Goal: Information Seeking & Learning: Check status

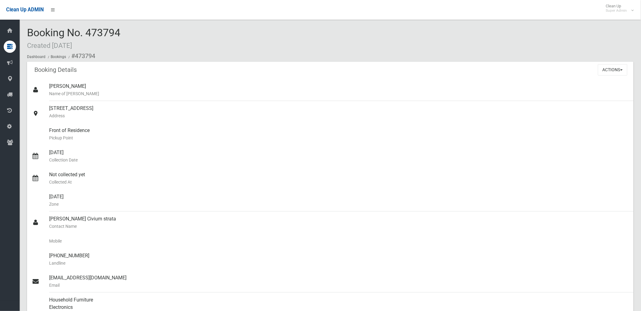
click at [93, 2] on div "Clean Up ADMIN Clean Up Super Admin Logout" at bounding box center [320, 10] width 641 height 20
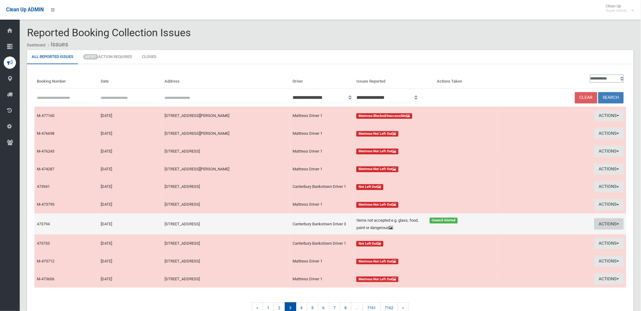
click at [604, 221] on button "Actions" at bounding box center [608, 223] width 29 height 11
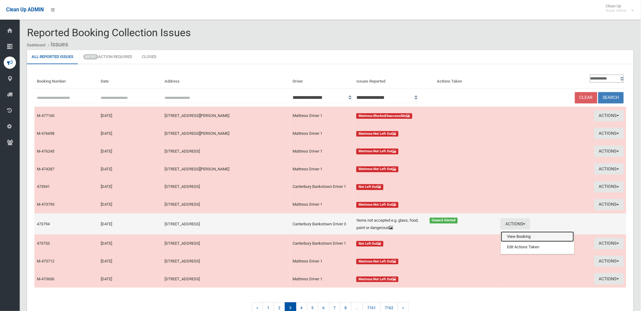
click at [517, 237] on link "View Booking" at bounding box center [537, 236] width 73 height 10
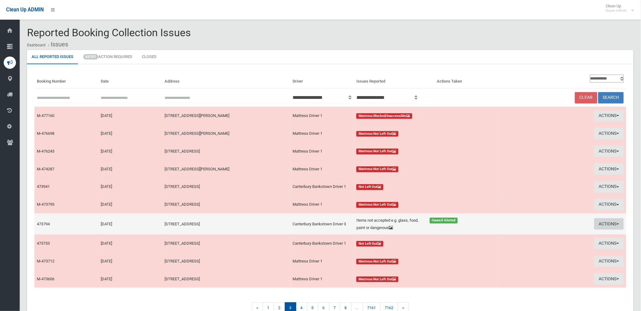
click at [611, 225] on button "Actions" at bounding box center [608, 223] width 29 height 11
click at [513, 246] on link "Edit Actions Taken" at bounding box center [537, 247] width 73 height 10
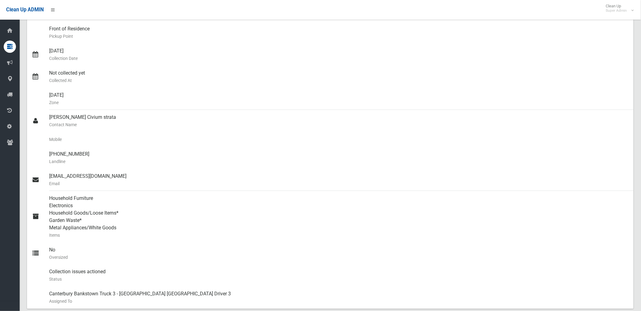
scroll to position [34, 0]
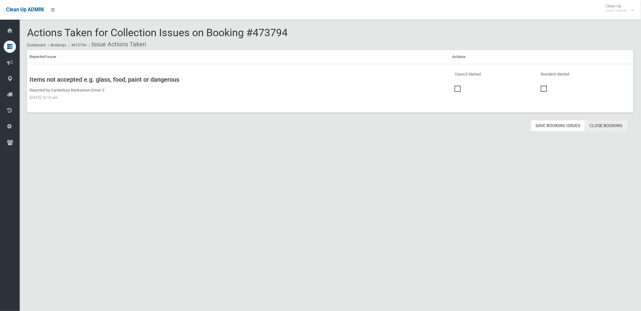
click at [595, 127] on link "Close Booking" at bounding box center [606, 125] width 42 height 11
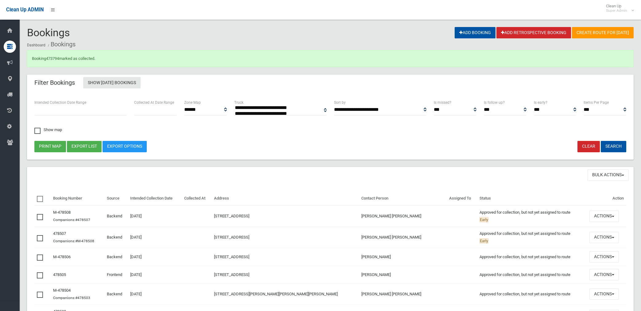
select select
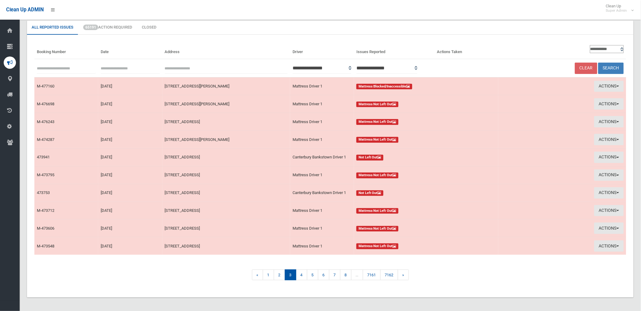
scroll to position [31, 0]
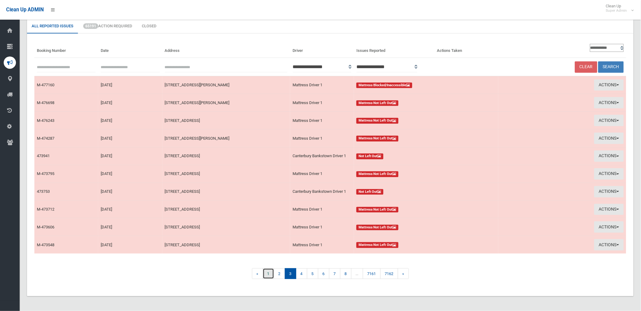
click at [265, 272] on link "1" at bounding box center [268, 273] width 11 height 11
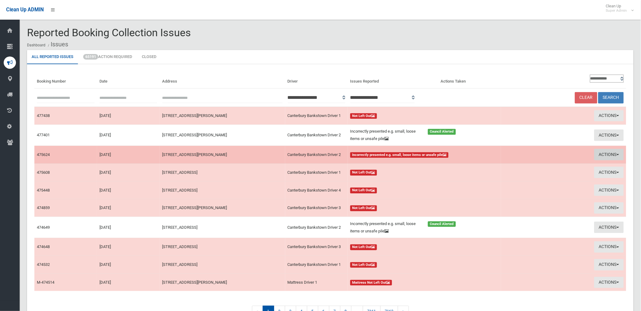
click at [602, 154] on button "Actions" at bounding box center [608, 154] width 29 height 11
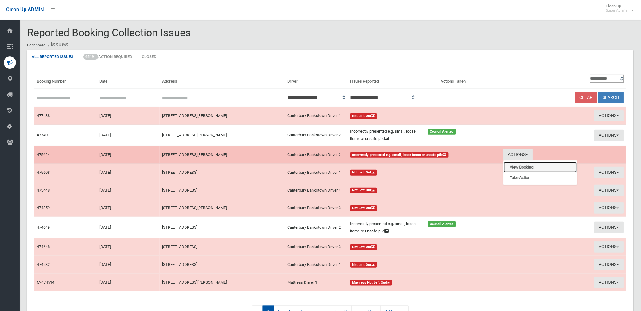
click at [513, 167] on link "View Booking" at bounding box center [539, 167] width 73 height 10
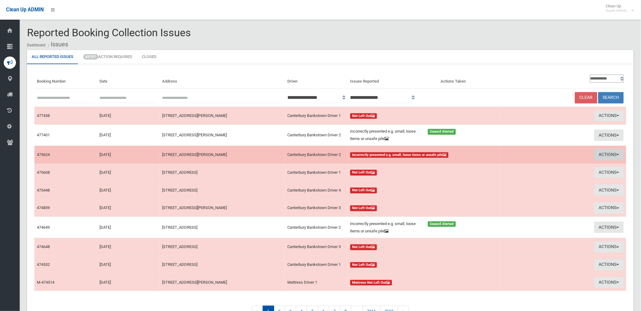
click at [606, 153] on button "Actions" at bounding box center [608, 154] width 29 height 11
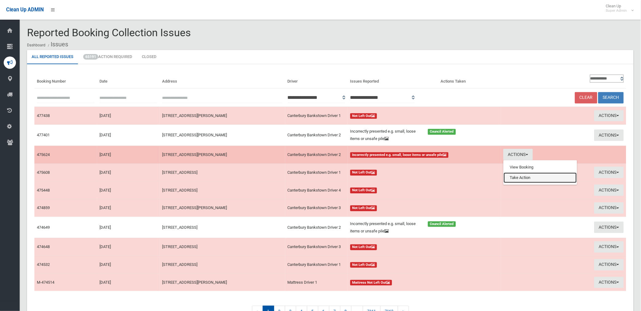
click at [518, 176] on link "Take Action" at bounding box center [539, 177] width 73 height 10
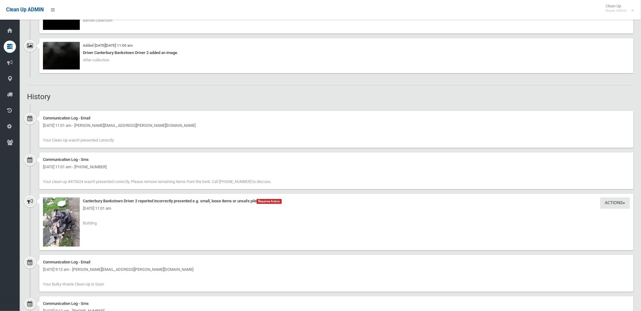
scroll to position [477, 0]
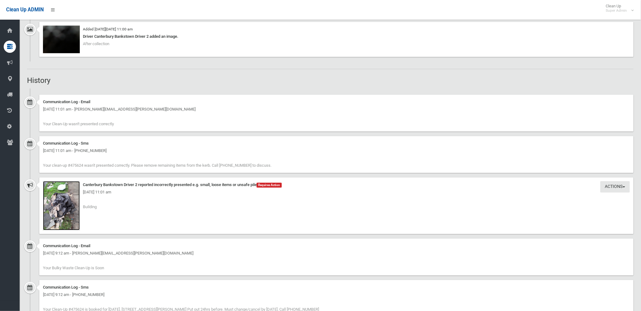
click at [62, 212] on img at bounding box center [61, 205] width 37 height 49
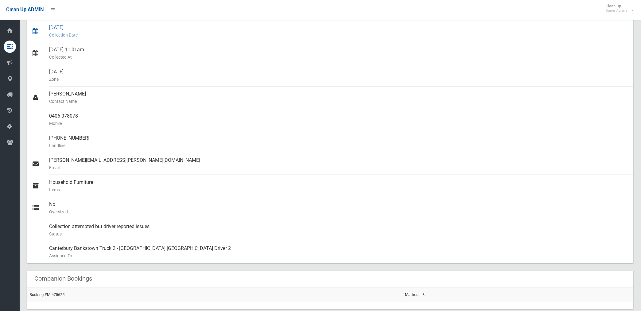
scroll to position [102, 0]
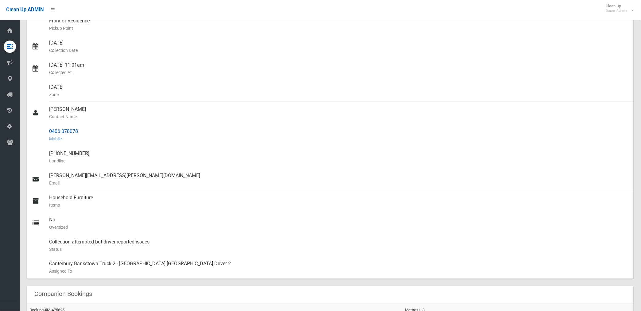
drag, startPoint x: 50, startPoint y: 131, endPoint x: 81, endPoint y: 131, distance: 31.6
click at [81, 131] on div "0406 078078 Mobile" at bounding box center [338, 135] width 579 height 22
drag, startPoint x: 81, startPoint y: 131, endPoint x: 71, endPoint y: 133, distance: 10.5
copy div "0406 078078"
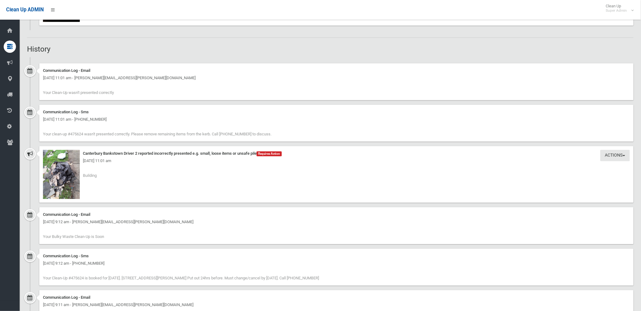
scroll to position [511, 0]
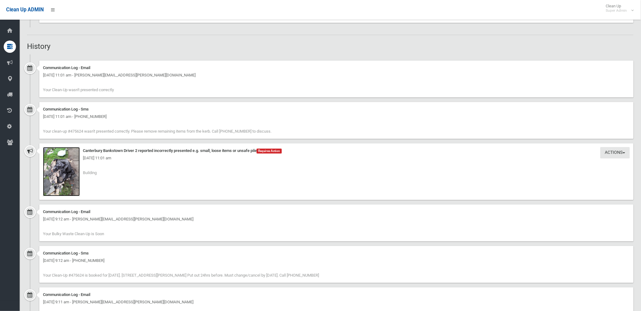
click at [65, 179] on img at bounding box center [61, 171] width 37 height 49
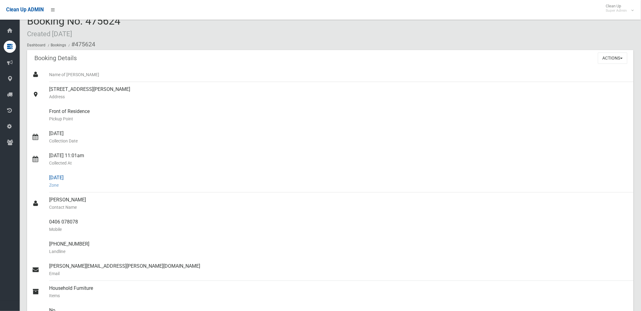
scroll to position [0, 0]
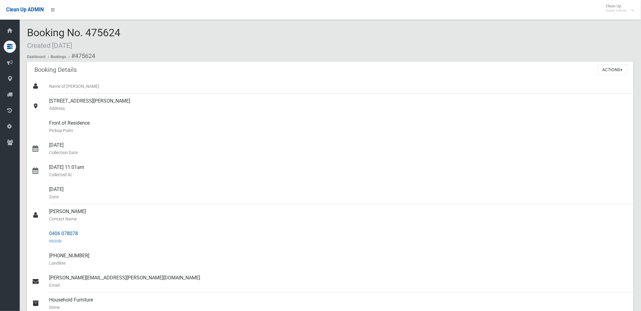
drag, startPoint x: 75, startPoint y: 55, endPoint x: 81, endPoint y: 233, distance: 178.6
click at [133, 122] on div "Front of Residence Pickup Point" at bounding box center [338, 127] width 579 height 22
click at [182, 79] on div "Name of Booker" at bounding box center [338, 86] width 579 height 15
drag, startPoint x: 75, startPoint y: 56, endPoint x: 140, endPoint y: 279, distance: 233.1
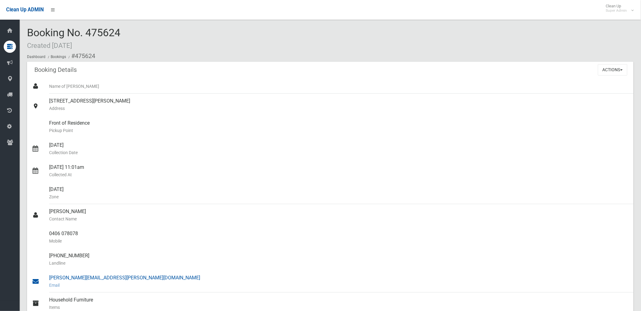
copy section "475624 Booking Details Actions View Booking Edit Booking Clone Booking Add Book…"
click at [232, 106] on small "Address" at bounding box center [338, 108] width 579 height 7
click at [607, 68] on button "Actions" at bounding box center [612, 69] width 29 height 11
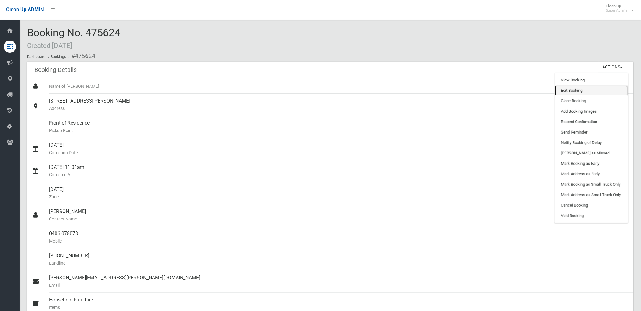
click at [563, 92] on link "Edit Booking" at bounding box center [591, 90] width 73 height 10
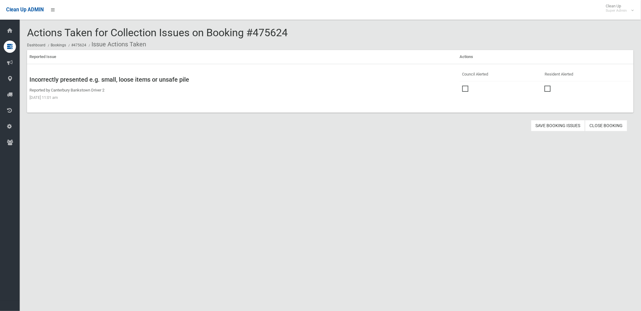
click at [462, 86] on span at bounding box center [466, 86] width 9 height 0
drag, startPoint x: 560, startPoint y: 125, endPoint x: 556, endPoint y: 124, distance: 3.5
click at [559, 124] on button "Save Booking Issues" at bounding box center [558, 125] width 54 height 11
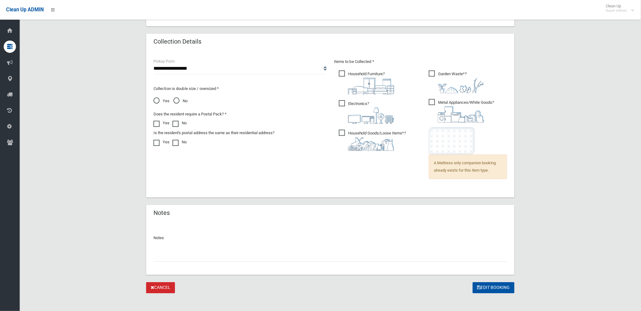
scroll to position [395, 0]
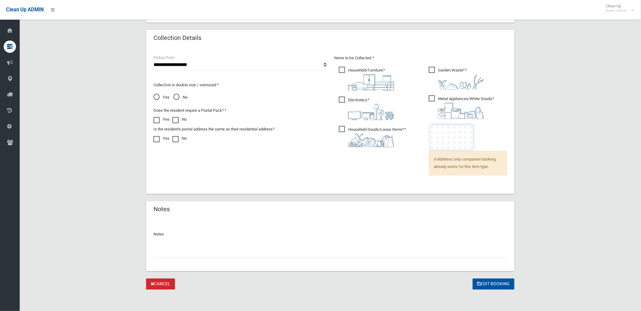
click at [180, 252] on input "text" at bounding box center [329, 251] width 353 height 11
paste input "********"
type input "**********"
click at [487, 279] on button "Edit Booking" at bounding box center [493, 283] width 42 height 11
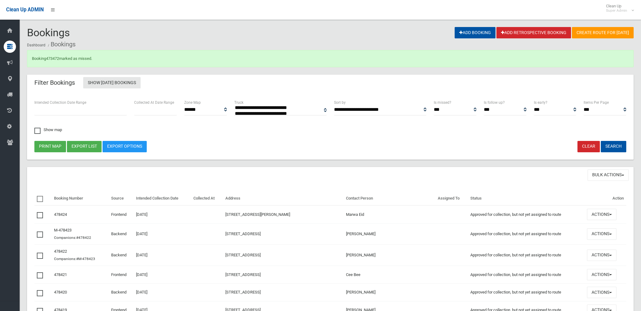
select select
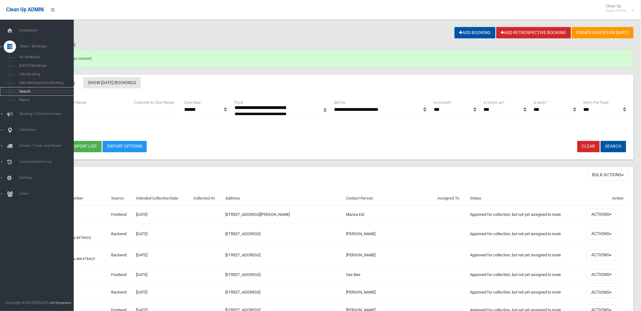
click at [25, 91] on span "Search" at bounding box center [45, 91] width 56 height 4
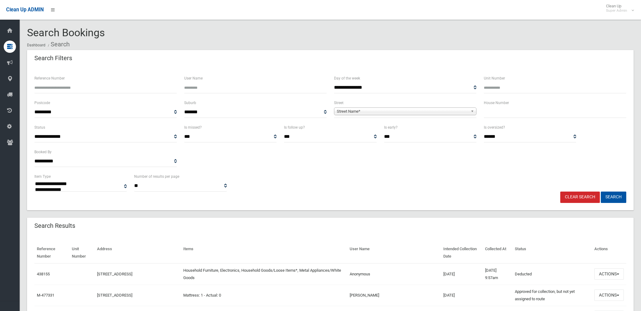
select select
click at [71, 87] on input "Reference Number" at bounding box center [105, 87] width 142 height 11
type input "******"
click at [600, 191] on button "Search" at bounding box center [612, 196] width 25 height 11
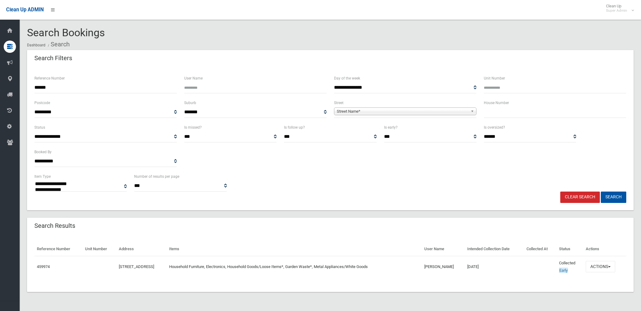
select select
click at [601, 266] on button "Actions" at bounding box center [599, 266] width 29 height 11
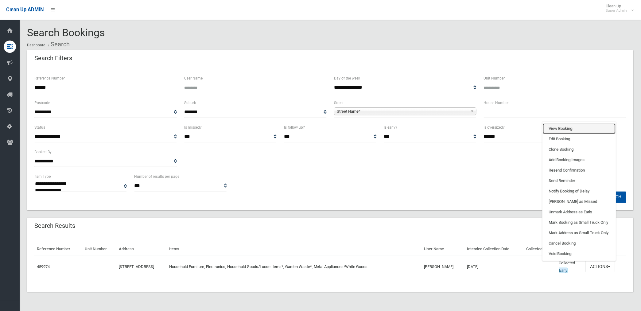
click at [572, 126] on link "View Booking" at bounding box center [578, 128] width 73 height 10
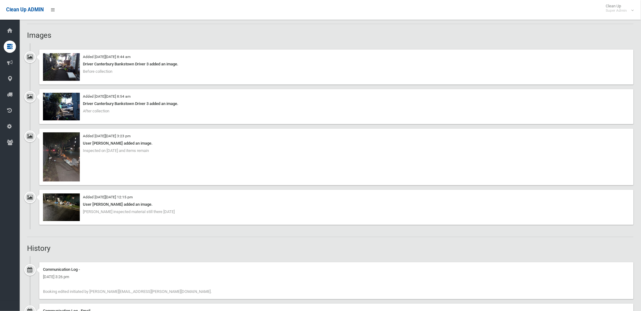
scroll to position [511, 0]
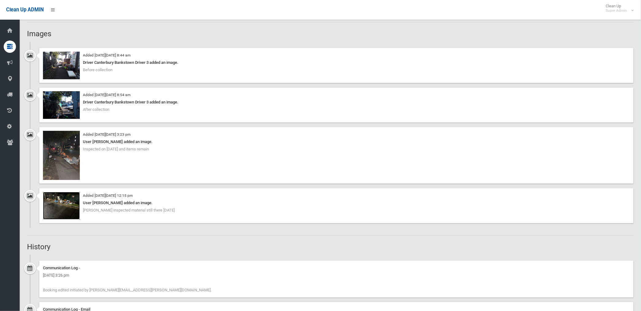
click at [61, 213] on img at bounding box center [61, 206] width 37 height 28
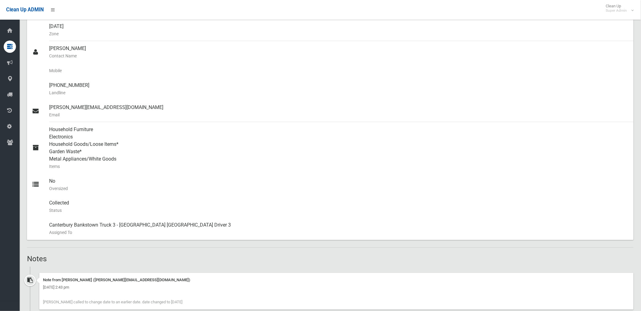
scroll to position [68, 0]
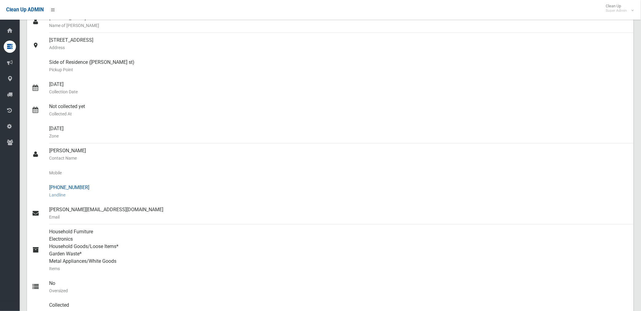
drag, startPoint x: 60, startPoint y: 186, endPoint x: 82, endPoint y: 185, distance: 22.7
click at [82, 185] on div "(02) 9375 8705 Landline" at bounding box center [338, 191] width 579 height 22
drag, startPoint x: 82, startPoint y: 185, endPoint x: 73, endPoint y: 186, distance: 9.2
copy div "9375 8705"
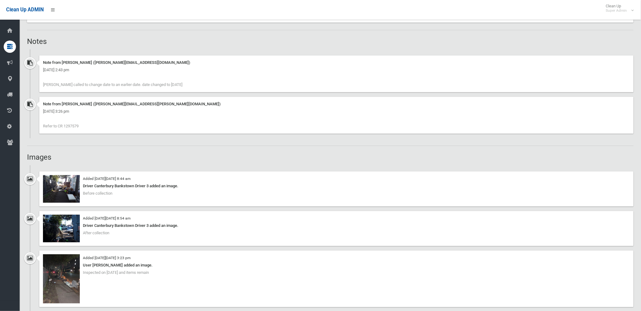
scroll to position [477, 0]
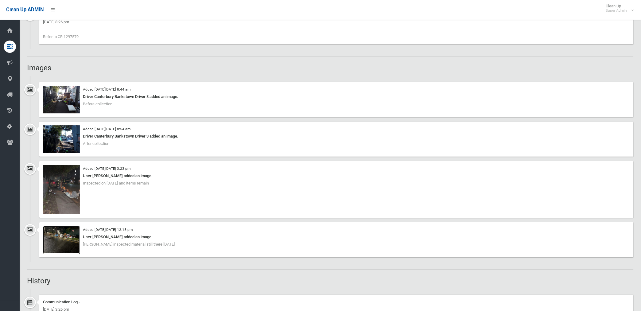
click at [59, 243] on img at bounding box center [61, 240] width 37 height 28
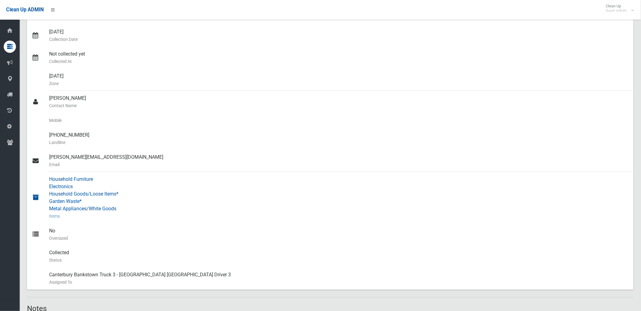
scroll to position [136, 0]
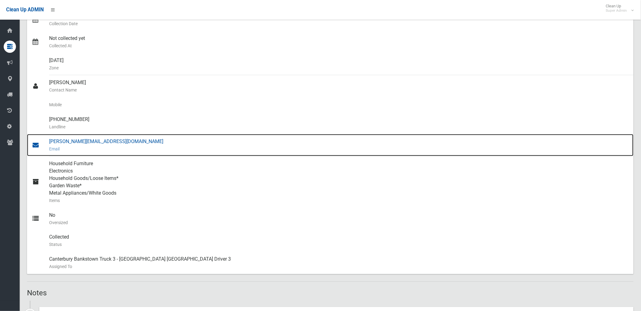
click at [87, 142] on div "shalini@sarrafstrata.com.au Email" at bounding box center [338, 145] width 579 height 22
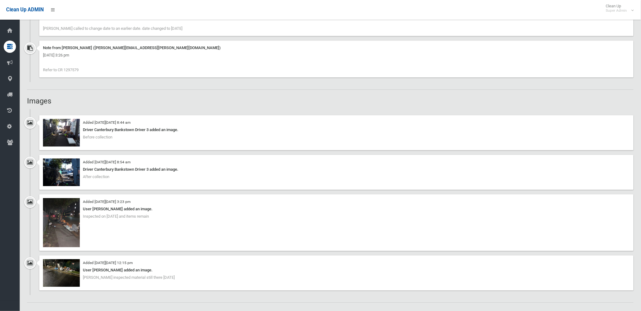
scroll to position [443, 0]
click at [69, 137] on img at bounding box center [61, 134] width 37 height 28
click at [65, 176] on img at bounding box center [61, 173] width 37 height 28
click at [59, 217] on img at bounding box center [61, 223] width 37 height 49
click at [67, 176] on img at bounding box center [61, 173] width 37 height 28
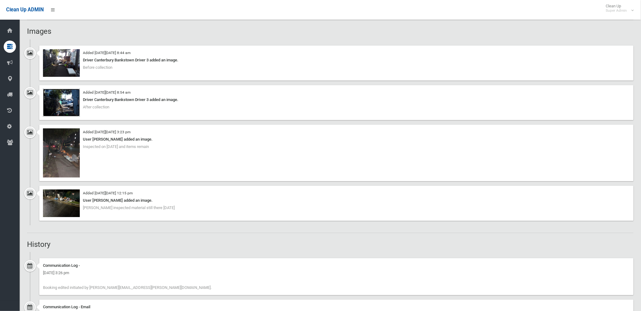
scroll to position [545, 0]
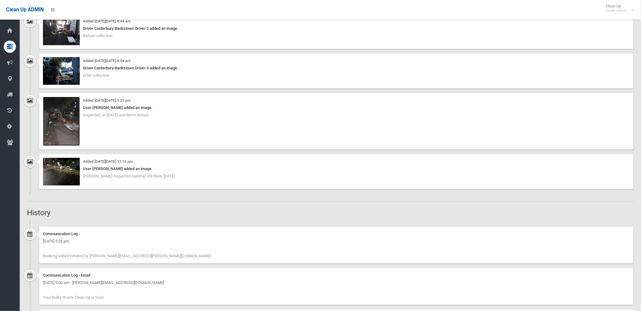
click at [71, 129] on img at bounding box center [61, 121] width 37 height 49
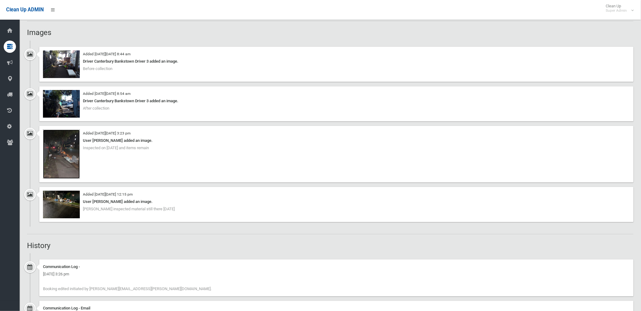
scroll to position [443, 0]
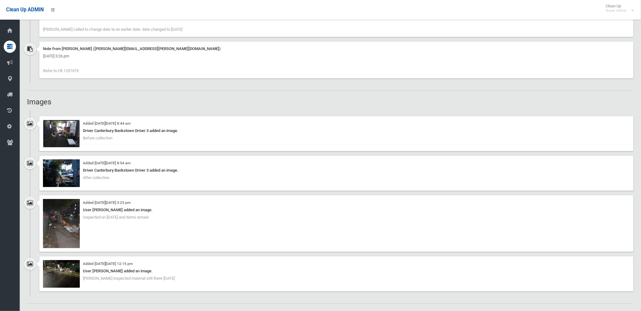
click at [70, 139] on img at bounding box center [61, 134] width 37 height 28
click at [67, 178] on img at bounding box center [61, 173] width 37 height 28
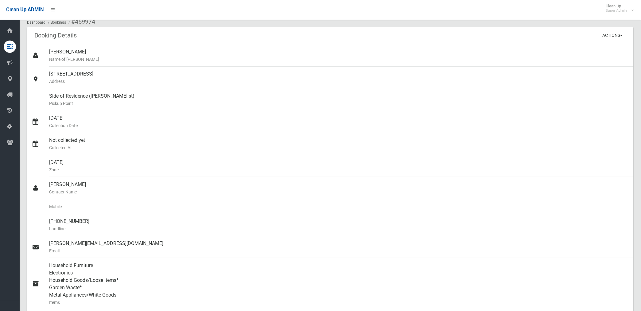
scroll to position [0, 0]
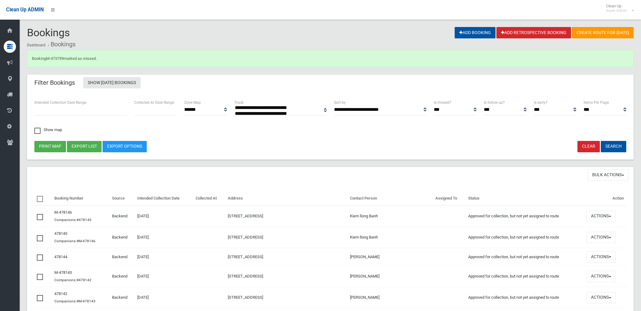
select select
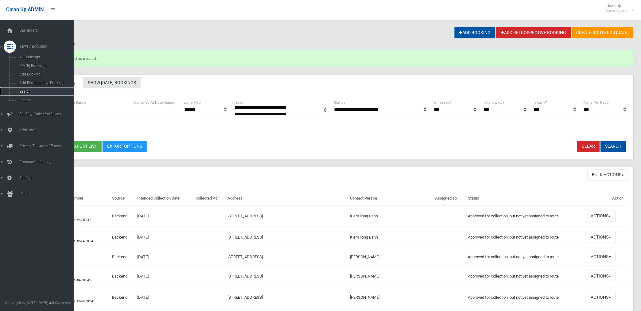
click at [21, 91] on span "Search" at bounding box center [45, 91] width 56 height 4
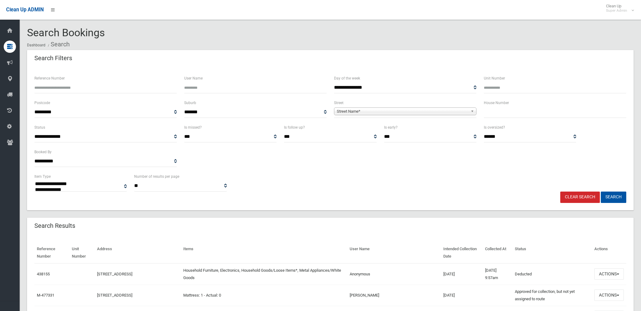
select select
drag, startPoint x: 368, startPoint y: 105, endPoint x: 367, endPoint y: 108, distance: 3.1
click at [367, 108] on div "**********" at bounding box center [405, 108] width 142 height 19
drag, startPoint x: 367, startPoint y: 108, endPoint x: 369, endPoint y: 112, distance: 4.6
click at [367, 112] on span "Street Name*" at bounding box center [402, 111] width 131 height 7
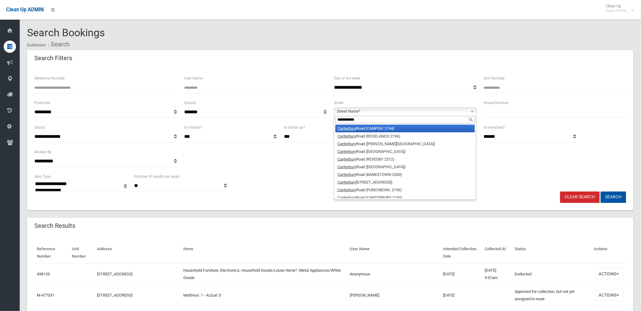
type input "**********"
drag, startPoint x: 363, startPoint y: 129, endPoint x: 417, endPoint y: 120, distance: 54.1
click at [364, 127] on li "Canterbury Road (CAMPSIE 2194)" at bounding box center [404, 129] width 139 height 8
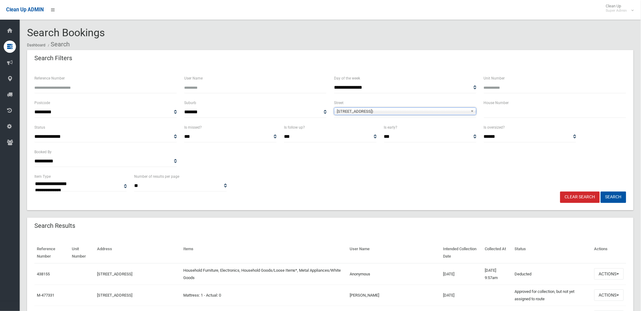
click at [491, 112] on input "text" at bounding box center [554, 111] width 142 height 11
type input "***"
click at [600, 191] on button "Search" at bounding box center [612, 196] width 25 height 11
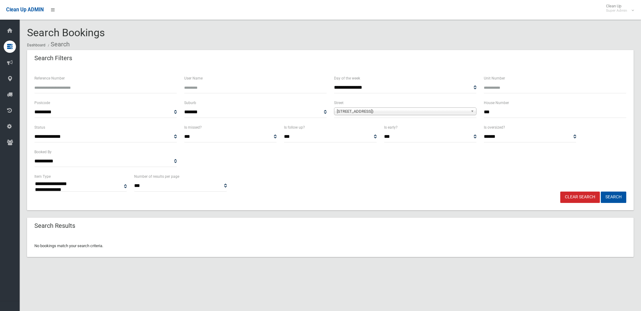
select select
click at [516, 109] on input "***" at bounding box center [554, 111] width 142 height 11
type input "*******"
click at [600, 191] on button "Search" at bounding box center [612, 196] width 25 height 11
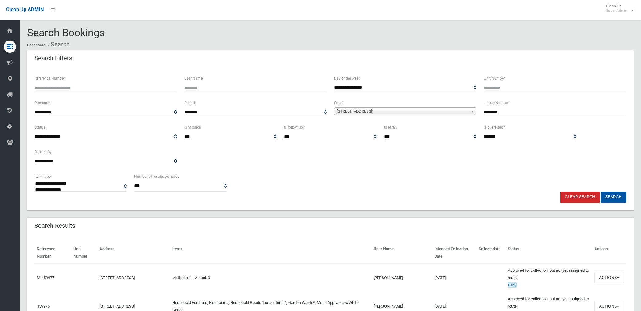
select select
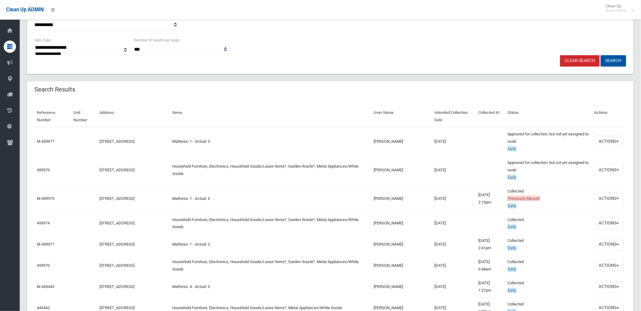
scroll to position [136, 0]
click at [606, 194] on button "Actions" at bounding box center [608, 198] width 29 height 11
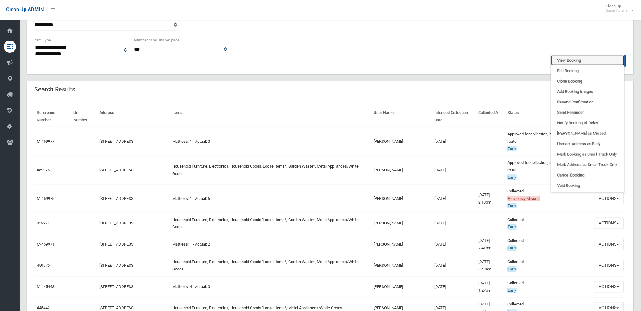
click at [568, 58] on link "View Booking" at bounding box center [587, 60] width 73 height 10
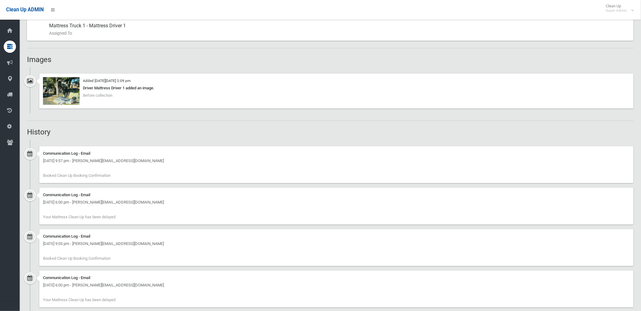
scroll to position [341, 0]
click at [65, 93] on img at bounding box center [61, 90] width 37 height 28
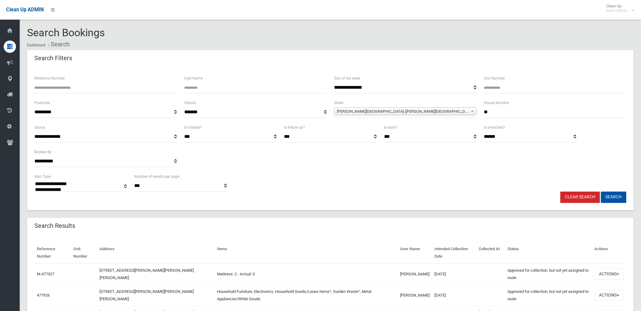
select select
click at [91, 87] on input "Reference Number" at bounding box center [105, 87] width 142 height 11
type input "******"
click at [600, 191] on button "Search" at bounding box center [612, 196] width 25 height 11
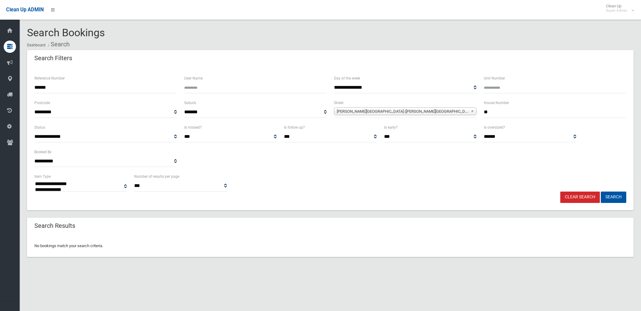
select select
click at [583, 197] on link "Clear Search" at bounding box center [580, 196] width 40 height 11
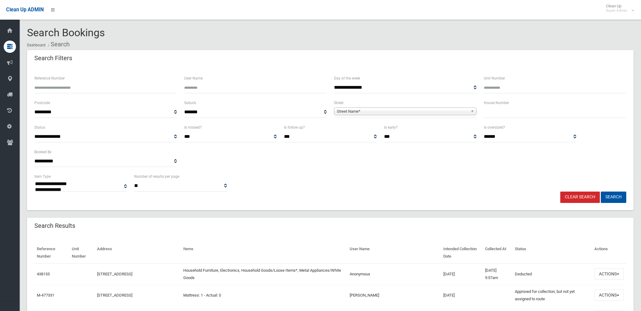
select select
click at [82, 91] on input "Reference Number" at bounding box center [105, 87] width 142 height 11
type input "******"
click at [600, 191] on button "Search" at bounding box center [612, 196] width 25 height 11
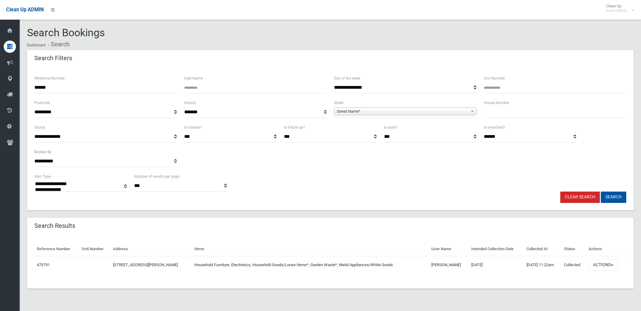
select select
click at [598, 263] on button "Actions" at bounding box center [602, 264] width 29 height 11
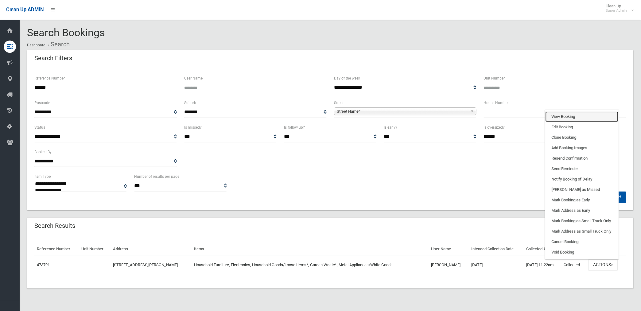
click at [571, 114] on link "View Booking" at bounding box center [581, 116] width 73 height 10
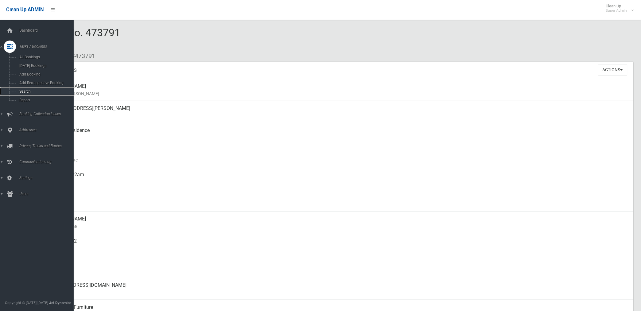
click at [27, 90] on span "Search" at bounding box center [45, 91] width 56 height 4
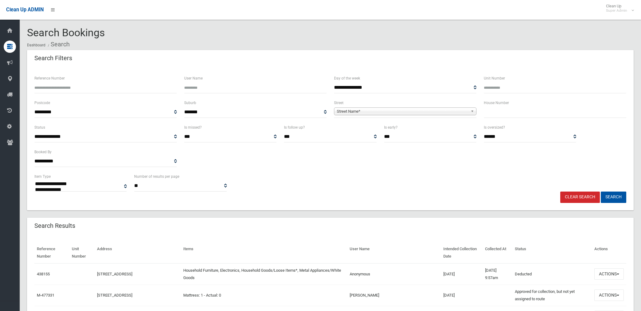
select select
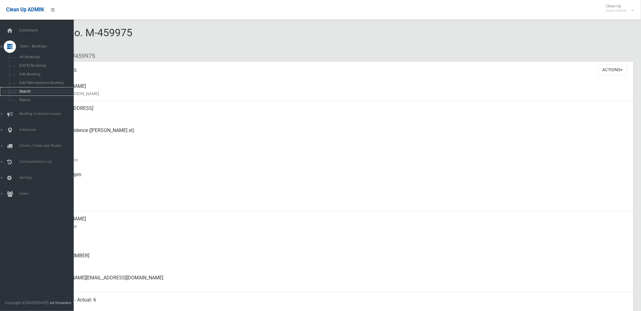
click at [23, 91] on span "Search" at bounding box center [45, 91] width 56 height 4
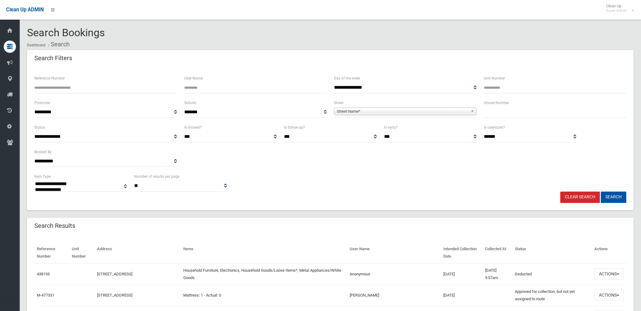
select select
click at [403, 109] on span "Street Name*" at bounding box center [402, 111] width 131 height 7
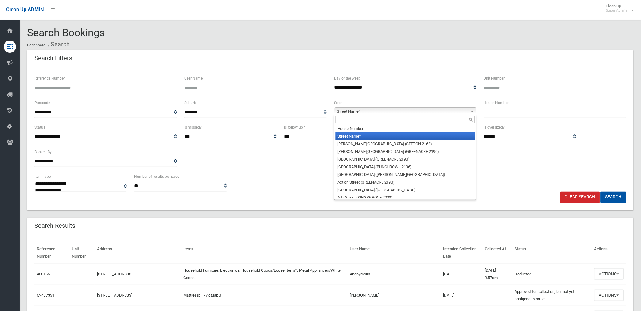
click at [390, 118] on input "text" at bounding box center [404, 119] width 139 height 7
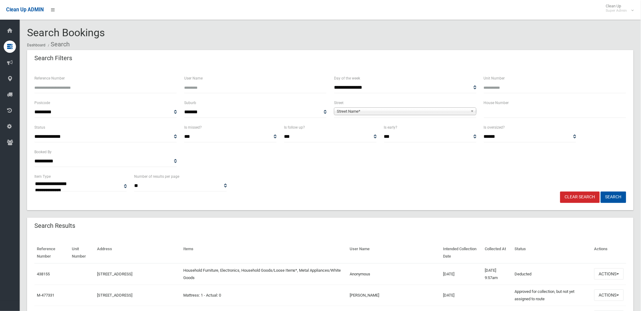
click at [353, 109] on span "Street Name*" at bounding box center [402, 111] width 131 height 7
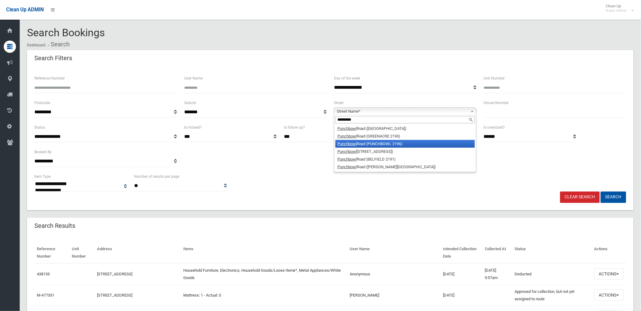
type input "*********"
click at [369, 142] on li "Punchbowl Road (PUNCHBOWL 2196)" at bounding box center [404, 144] width 139 height 8
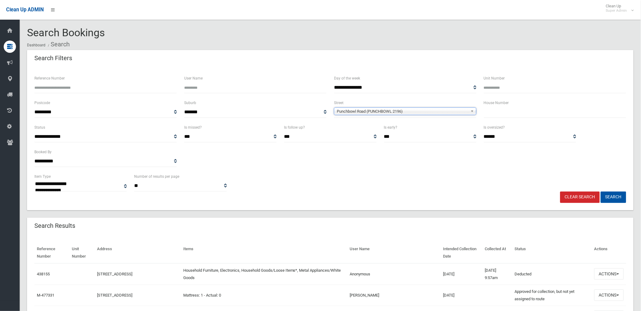
click at [496, 112] on input "text" at bounding box center [554, 111] width 142 height 11
type input "***"
click at [600, 191] on button "Search" at bounding box center [612, 196] width 25 height 11
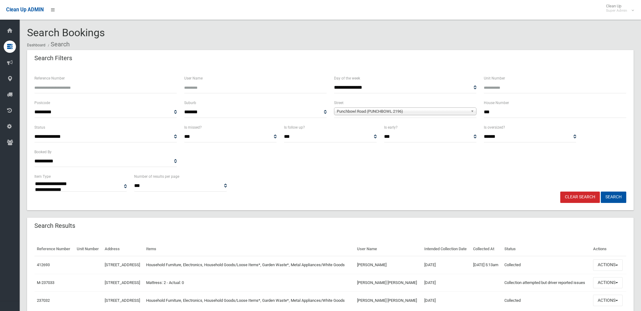
select select
click at [582, 197] on link "Clear Search" at bounding box center [580, 196] width 40 height 11
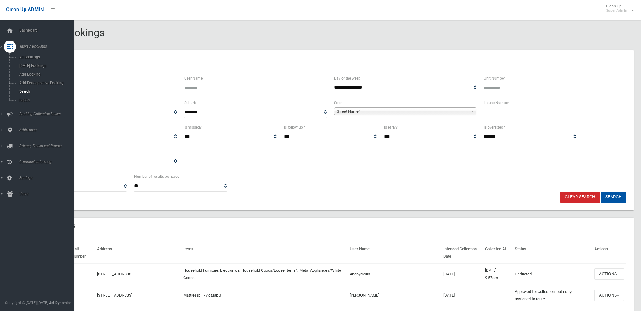
select select
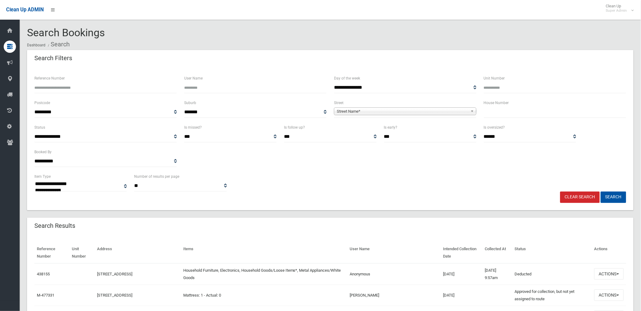
click at [364, 110] on span "Street Name*" at bounding box center [402, 111] width 131 height 7
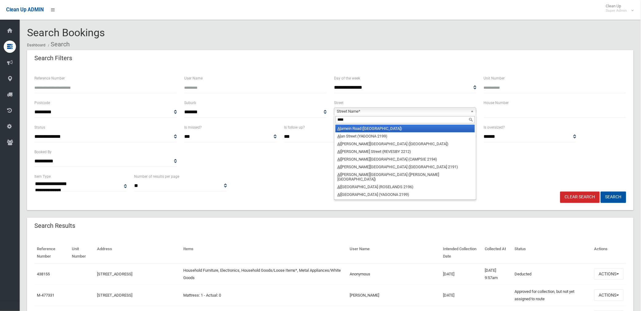
type input "****"
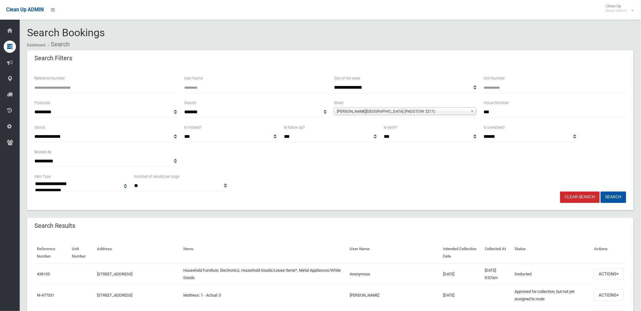
type input "***"
click at [600, 191] on button "Search" at bounding box center [612, 196] width 25 height 11
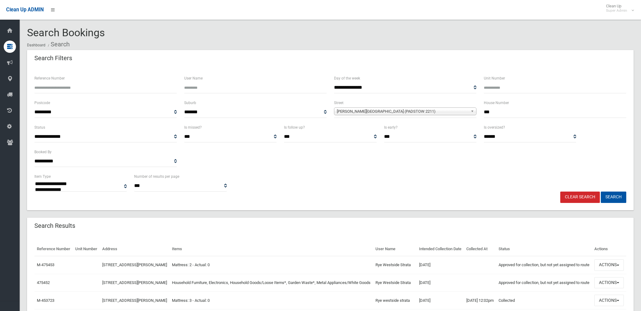
select select
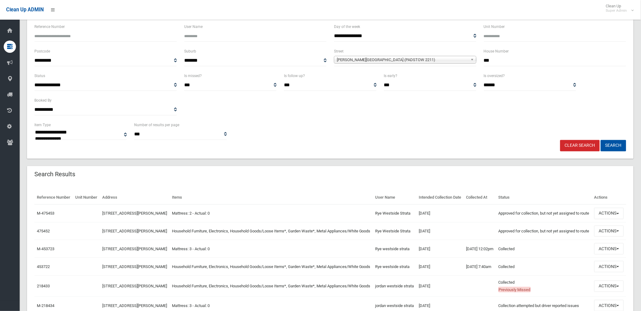
scroll to position [68, 0]
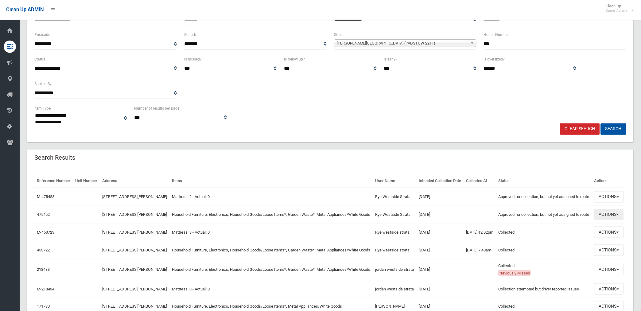
click at [607, 220] on button "Actions" at bounding box center [608, 214] width 29 height 11
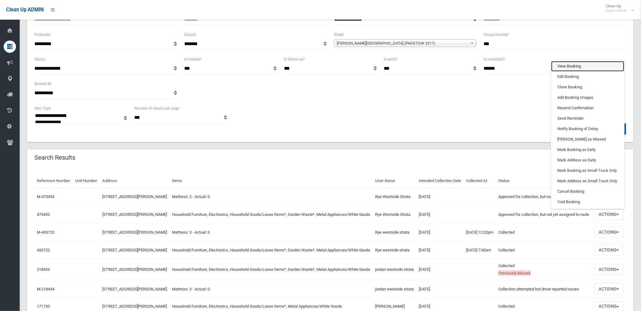
click at [572, 71] on link "View Booking" at bounding box center [587, 66] width 73 height 10
